Goal: Information Seeking & Learning: Find specific fact

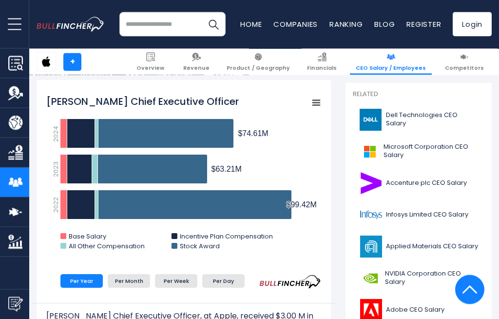
scroll to position [258, 0]
click at [449, 151] on span "Microsoft Corporation CEO Salary" at bounding box center [431, 151] width 95 height 17
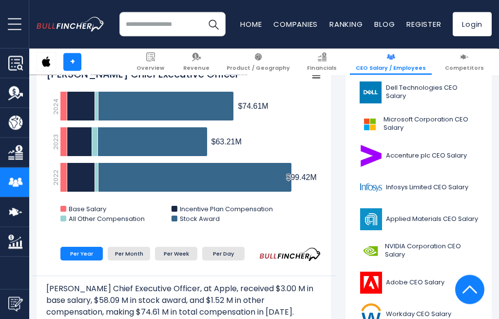
scroll to position [286, 0]
click at [443, 118] on span "Microsoft Corporation CEO Salary" at bounding box center [431, 124] width 95 height 17
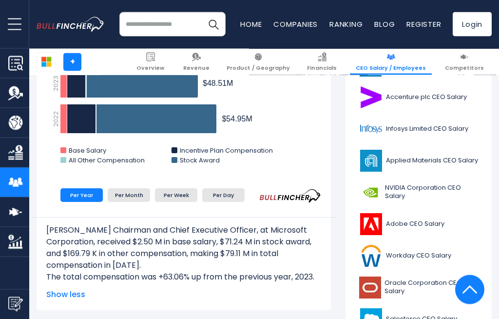
scroll to position [344, 0]
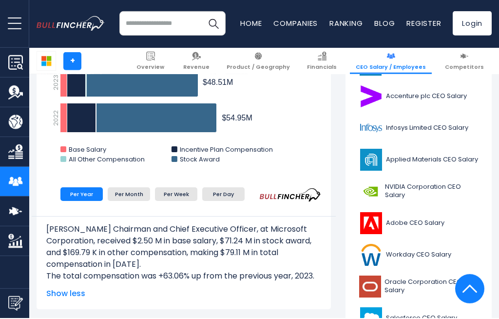
click at [450, 185] on span "NVIDIA Corporation CEO Salary" at bounding box center [432, 192] width 94 height 17
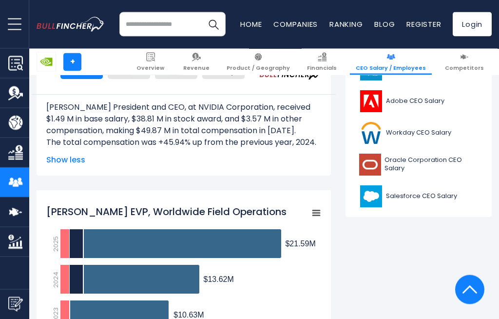
scroll to position [467, 0]
click at [448, 157] on span "Oracle Corporation CEO Salary" at bounding box center [432, 164] width 94 height 17
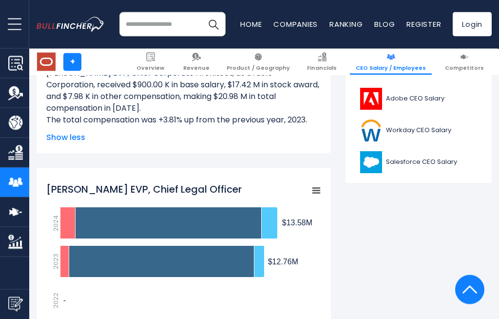
scroll to position [501, 0]
click at [444, 163] on span "Salesforce CEO Salary" at bounding box center [421, 162] width 71 height 8
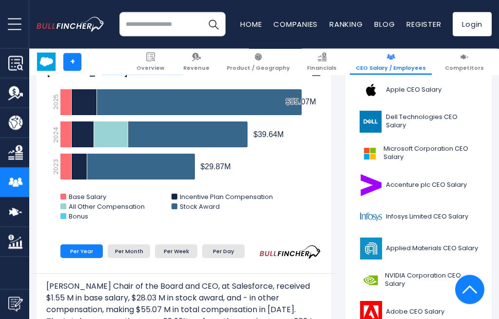
scroll to position [285, 0]
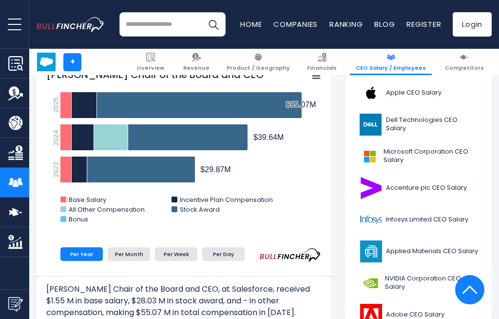
click at [450, 120] on span "Dell Technologies CEO Salary" at bounding box center [432, 124] width 93 height 17
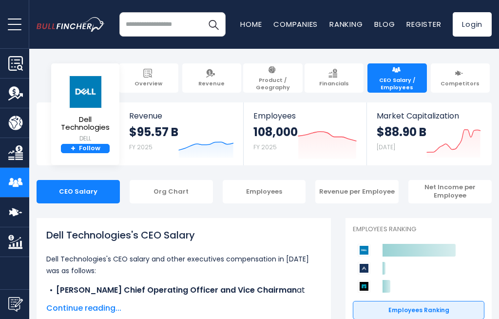
click at [286, 26] on link "Companies" at bounding box center [295, 24] width 44 height 10
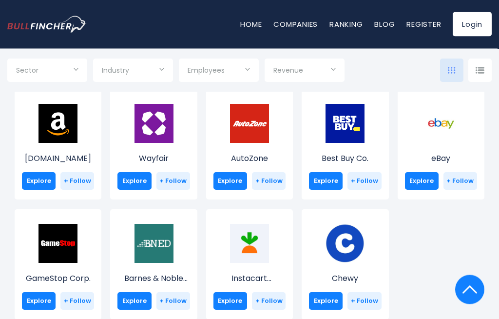
scroll to position [393, 0]
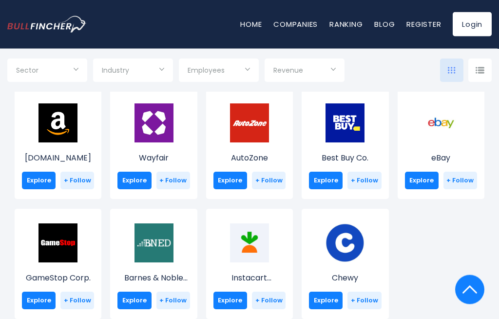
click at [56, 137] on img at bounding box center [58, 123] width 39 height 39
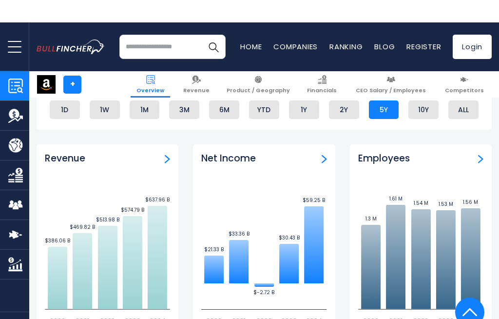
scroll to position [572, 0]
